Goal: Navigation & Orientation: Find specific page/section

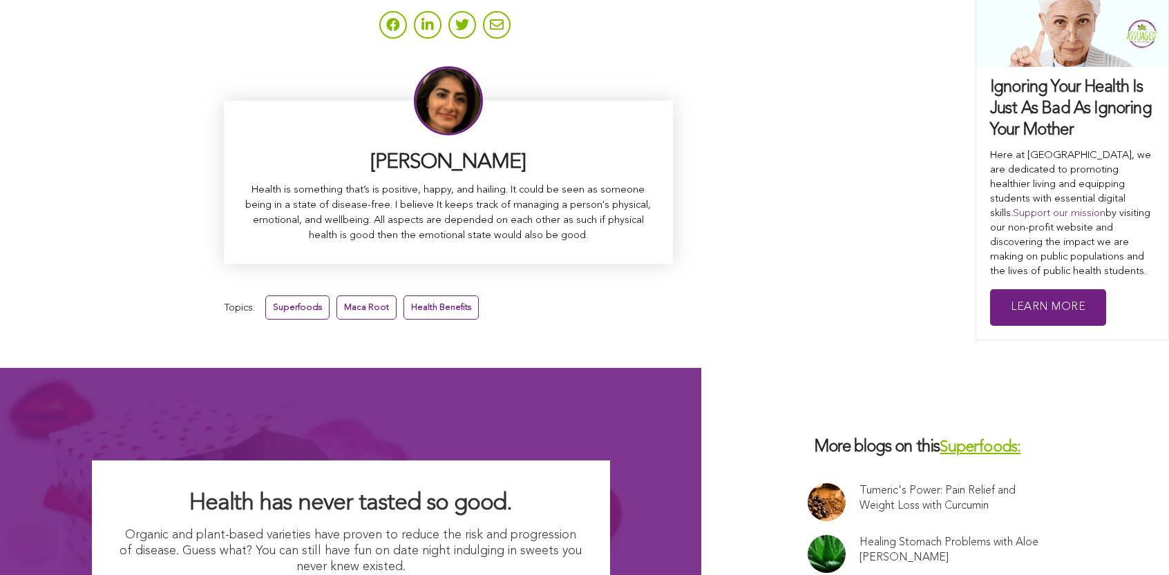
scroll to position [8970, 0]
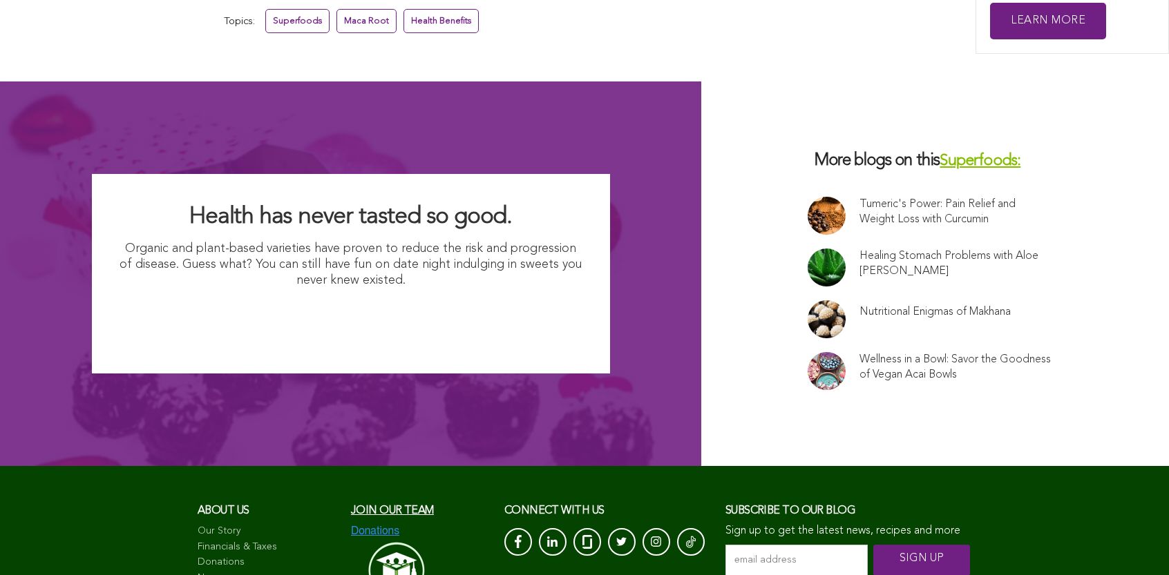
click at [351, 506] on span "Join our team" at bounding box center [392, 511] width 83 height 11
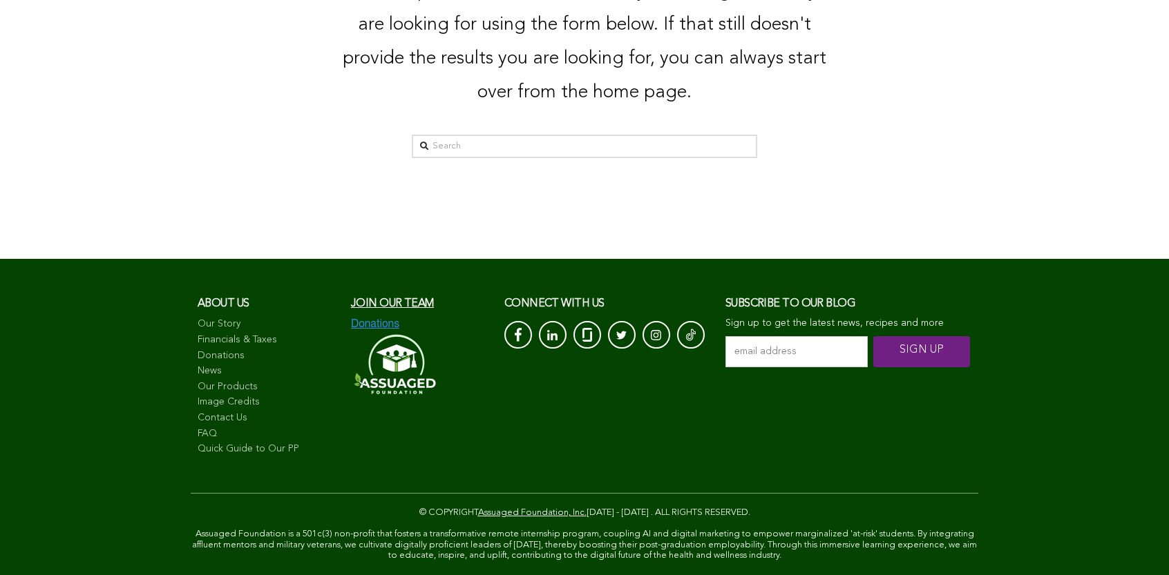
scroll to position [54, 0]
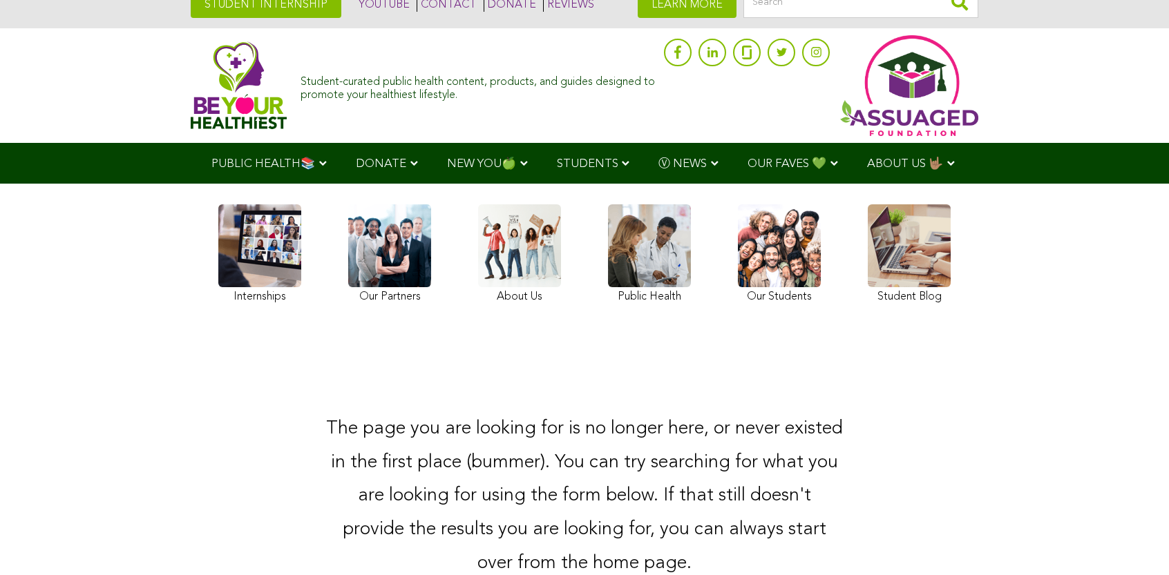
click at [738, 293] on link at bounding box center [779, 255] width 83 height 103
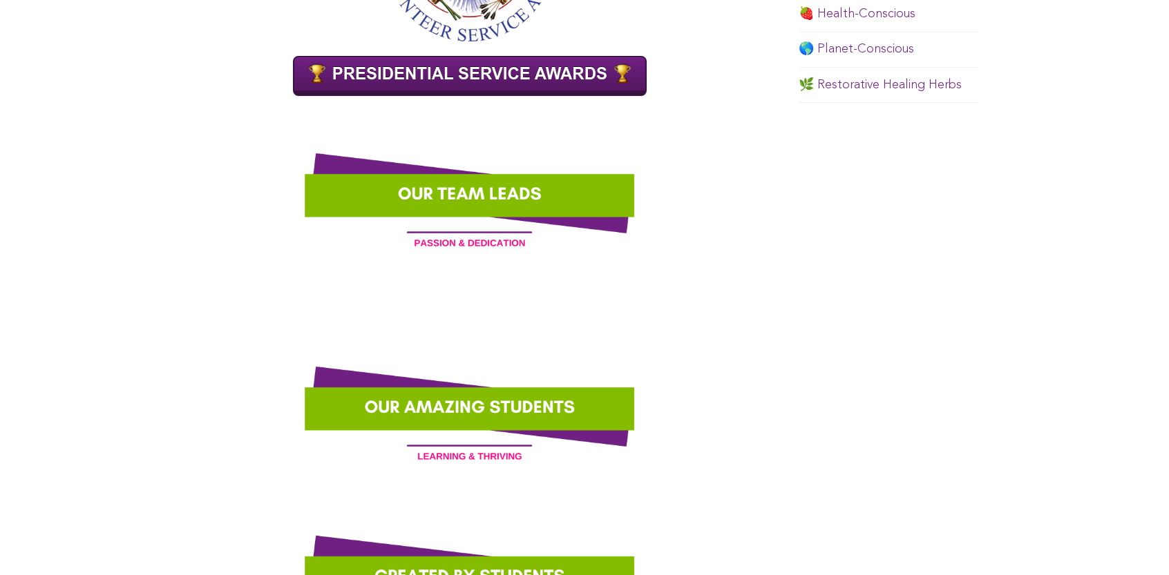
scroll to position [1069, 0]
